Goal: Check status: Check status

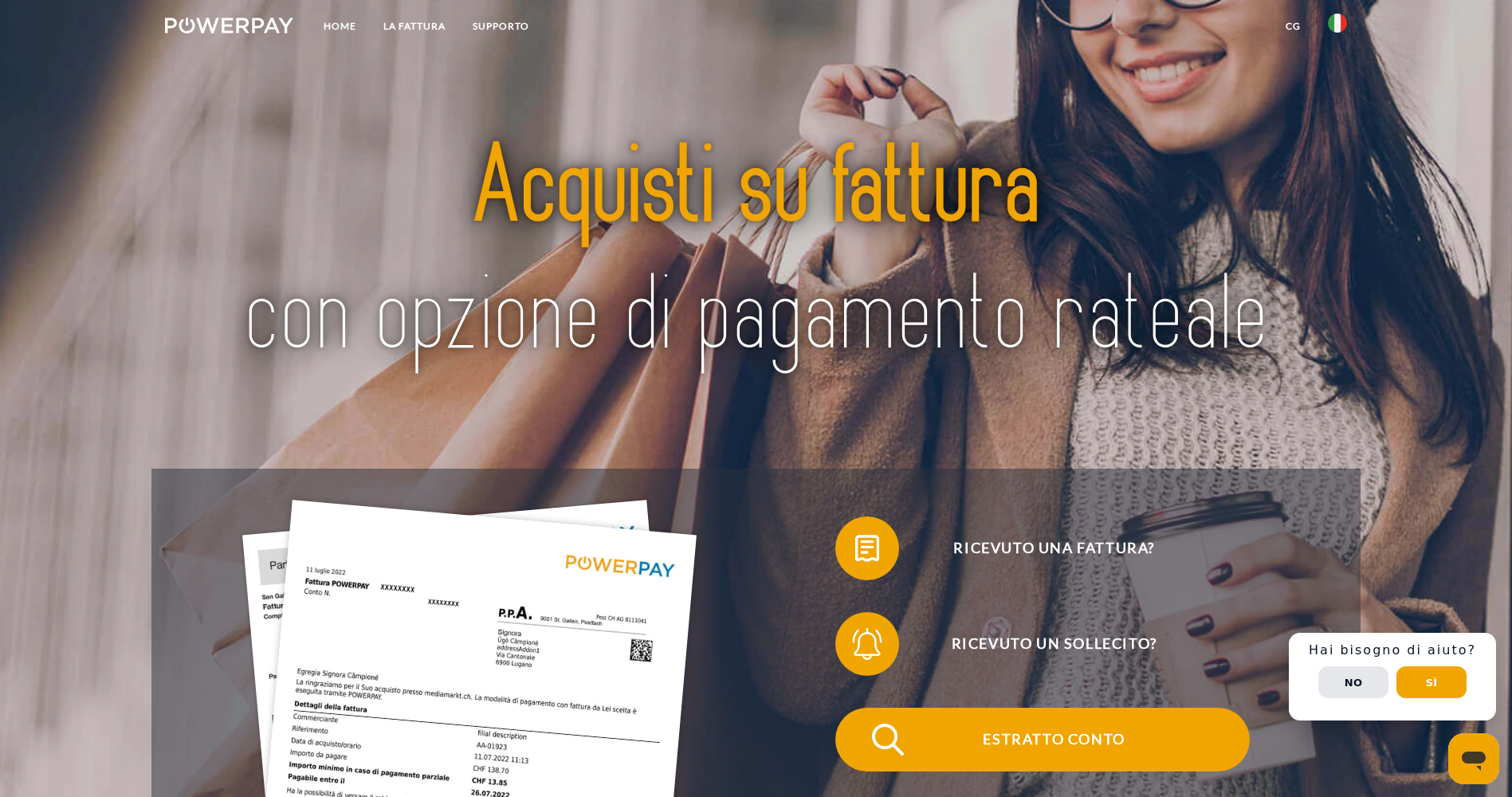
click at [858, 714] on span "Estratto conto" at bounding box center [1053, 739] width 391 height 64
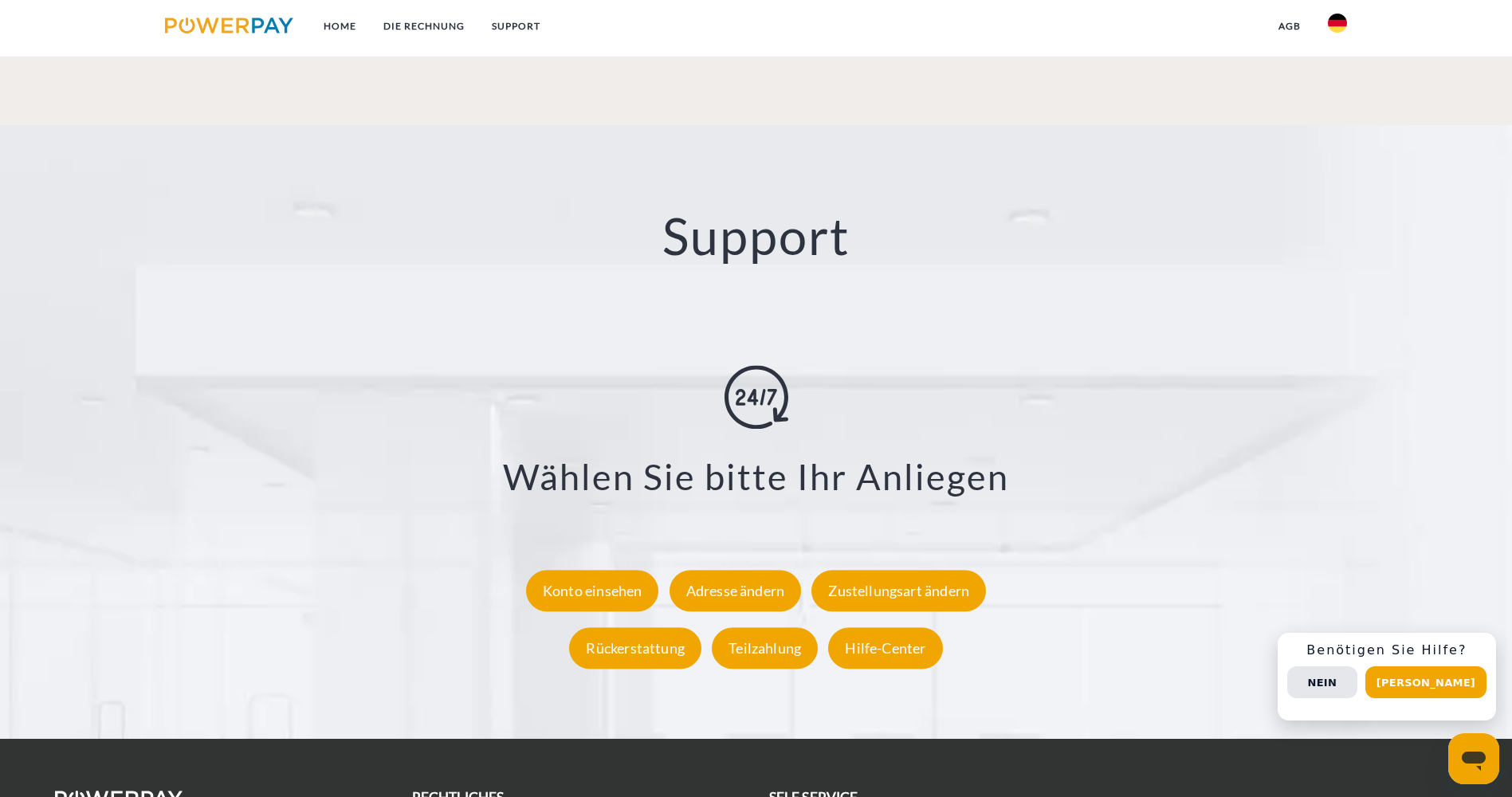
scroll to position [2898, 0]
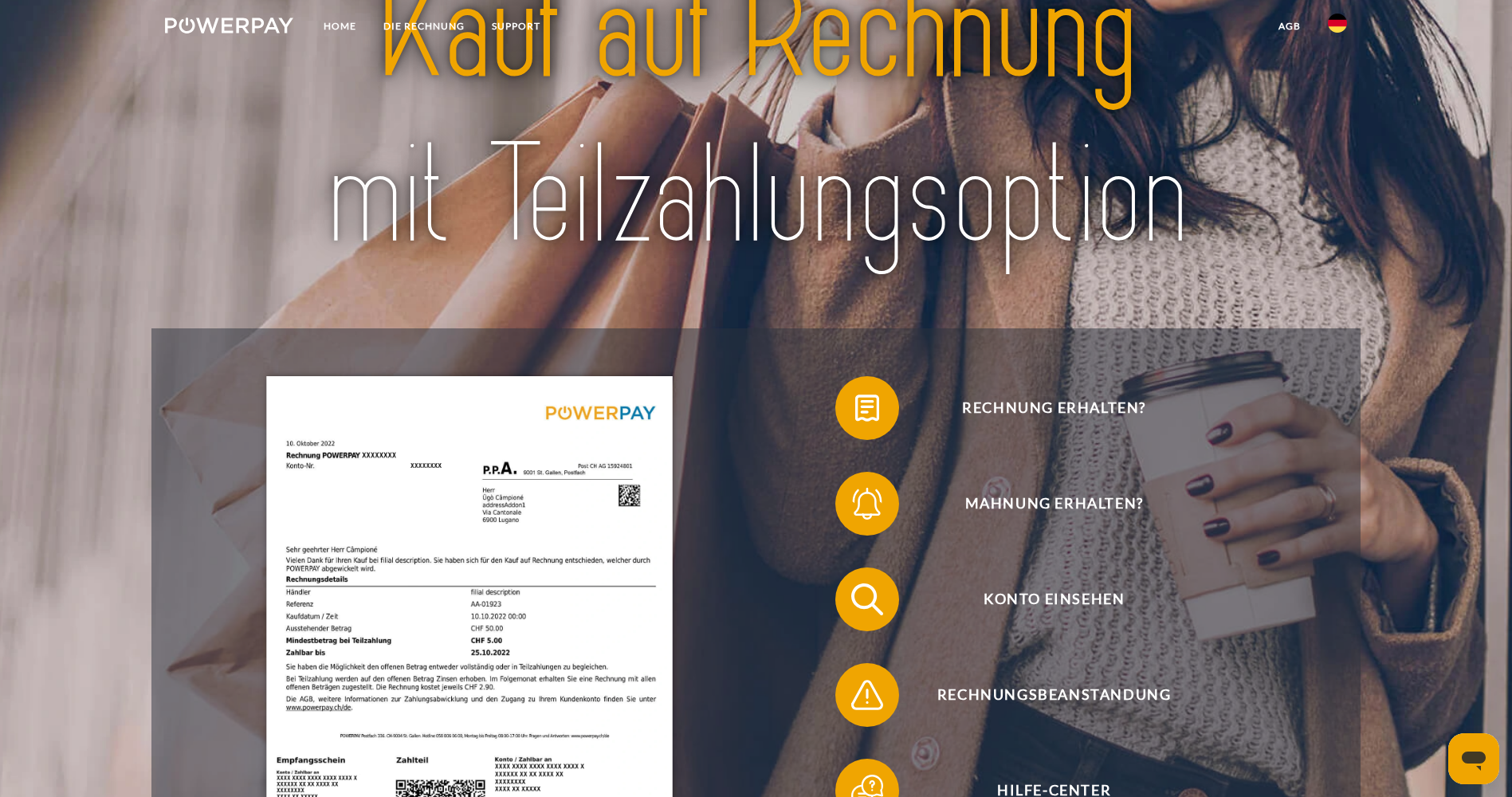
scroll to position [0, 0]
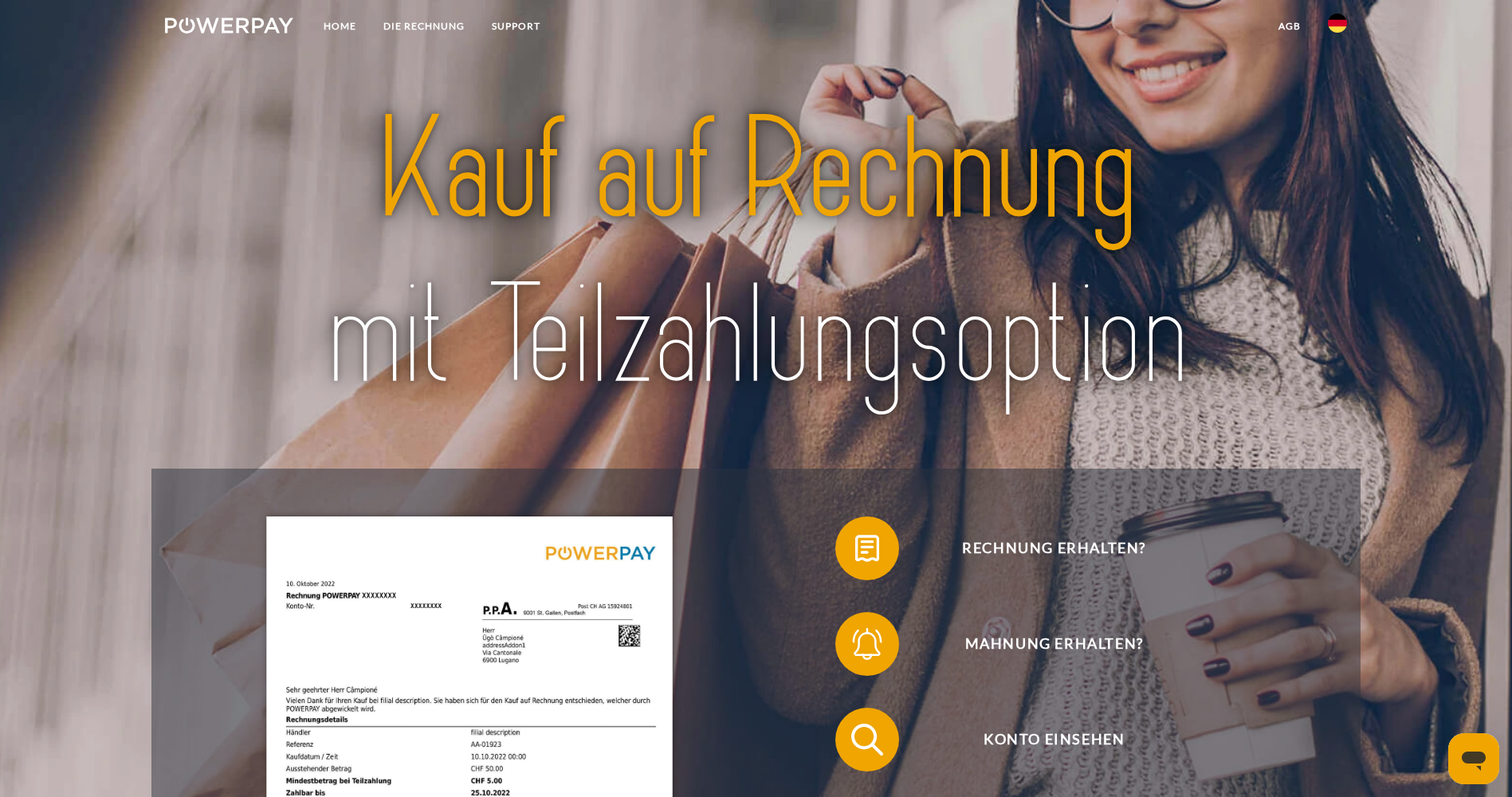
click at [270, 24] on img at bounding box center [229, 26] width 129 height 16
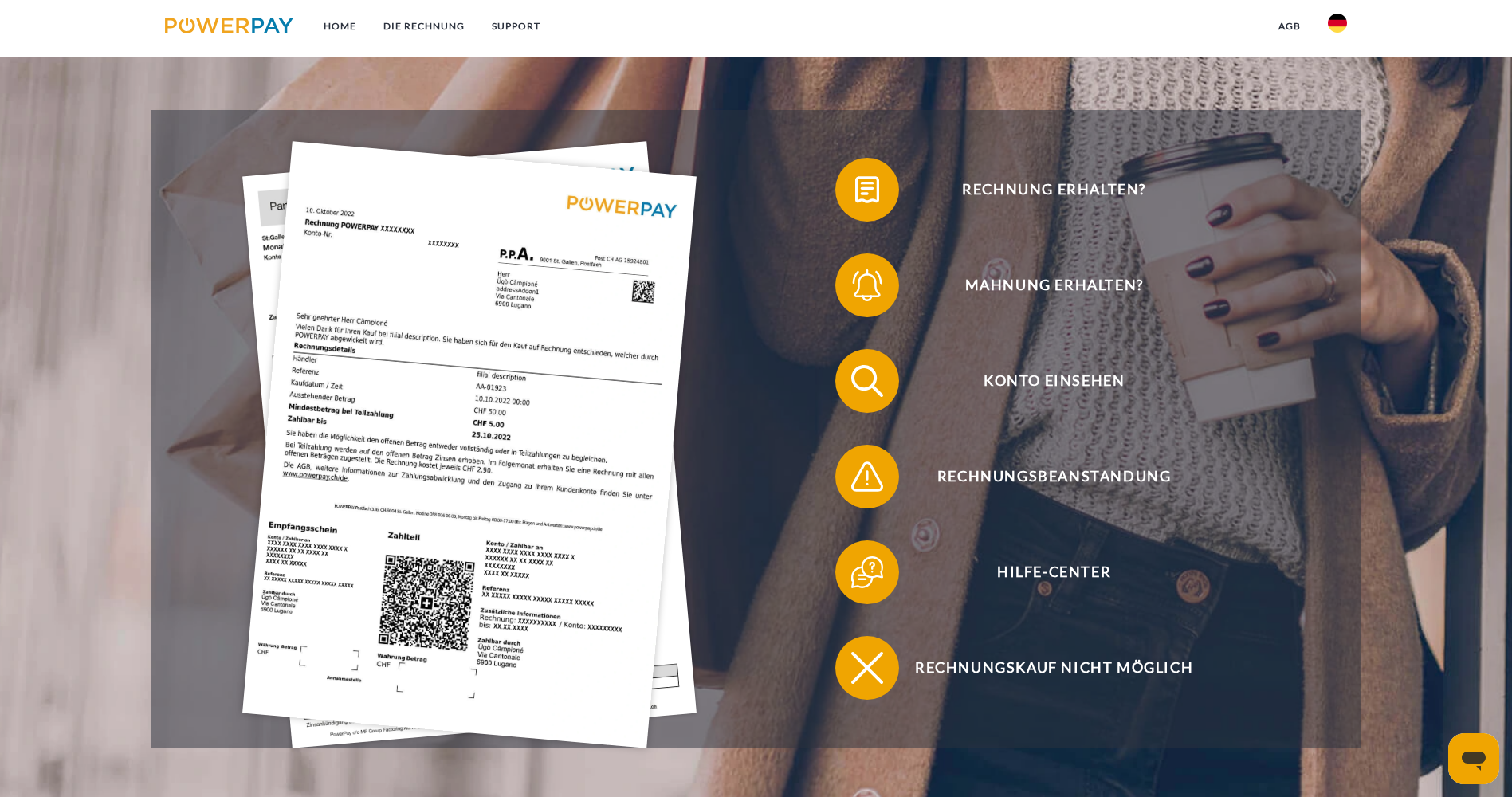
scroll to position [188, 0]
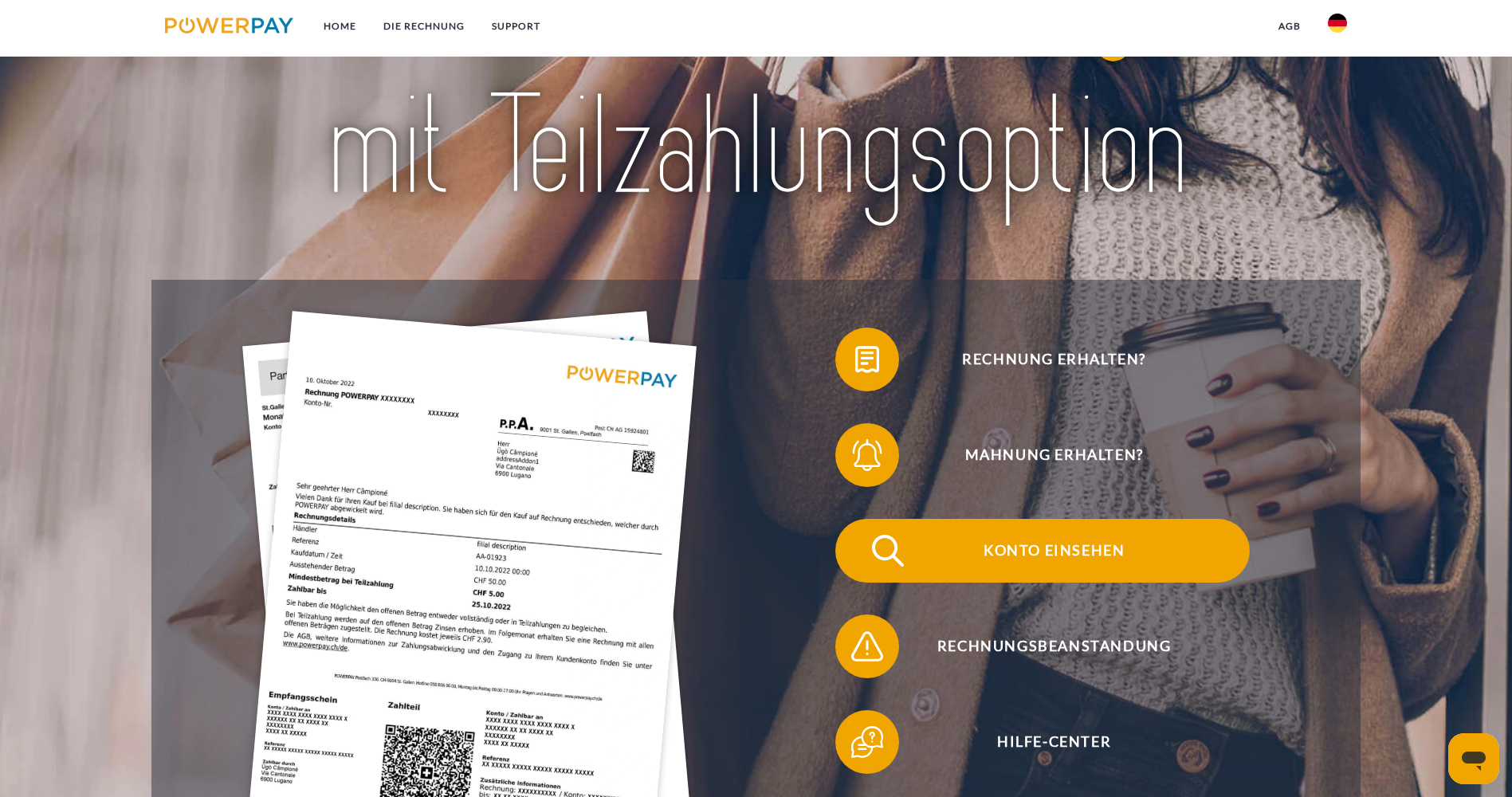
click at [858, 518] on span "Konto einsehen" at bounding box center [1053, 550] width 391 height 64
